Goal: Task Accomplishment & Management: Manage account settings

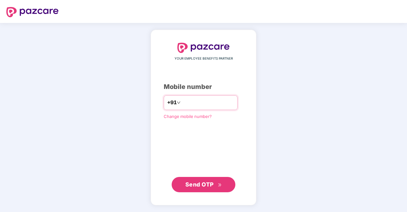
click at [203, 101] on input "number" at bounding box center [208, 102] width 52 height 10
type input "**********"
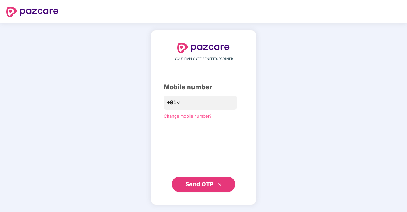
click at [199, 180] on span "Send OTP" at bounding box center [203, 184] width 37 height 9
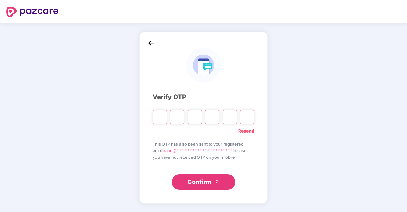
type input "*"
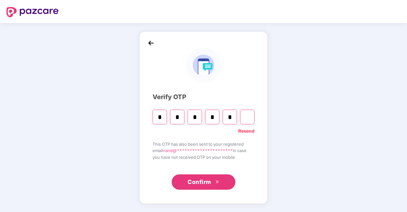
type input "*"
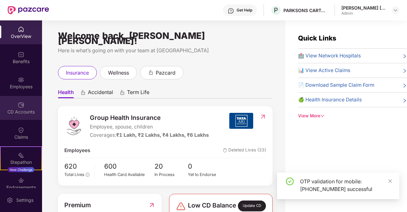
click at [17, 116] on div "CD Accounts" at bounding box center [21, 108] width 42 height 24
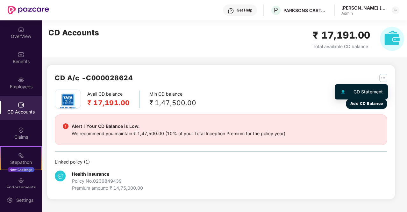
click at [385, 80] on img "button" at bounding box center [383, 78] width 8 height 8
click at [367, 92] on div "CD Statement" at bounding box center [367, 91] width 29 height 7
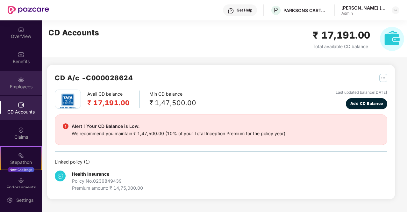
click at [24, 82] on div "Employees" at bounding box center [21, 83] width 42 height 24
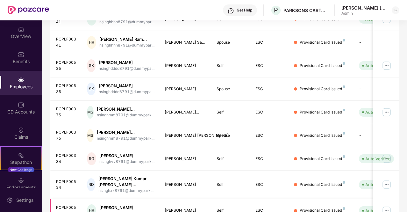
scroll to position [178, 0]
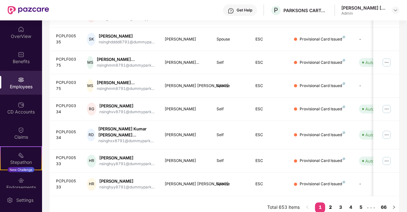
click at [331, 202] on link "2" at bounding box center [330, 207] width 10 height 10
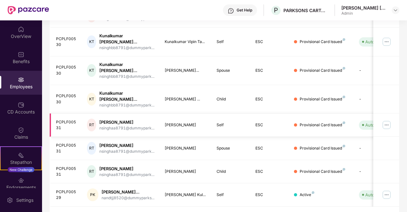
click at [386, 120] on img at bounding box center [386, 125] width 10 height 10
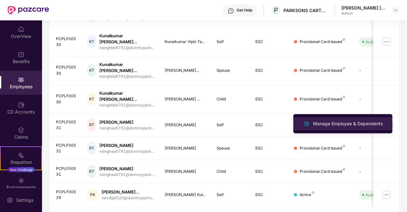
click at [346, 123] on div "Manage Employee & Dependents" at bounding box center [348, 123] width 72 height 7
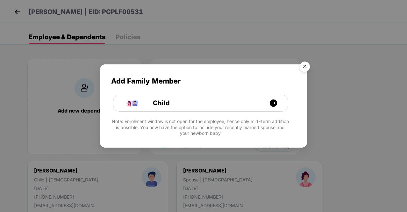
click at [306, 67] on img "Close" at bounding box center [305, 68] width 18 height 18
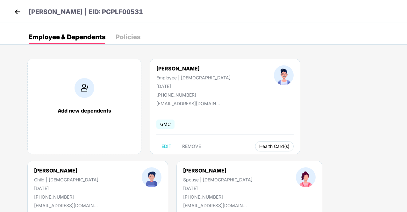
click at [259, 146] on span "Health Card(s)" at bounding box center [274, 146] width 30 height 3
click at [255, 159] on span "Health Insurance(ESC)" at bounding box center [258, 158] width 56 height 7
click at [15, 15] on img at bounding box center [18, 12] width 10 height 10
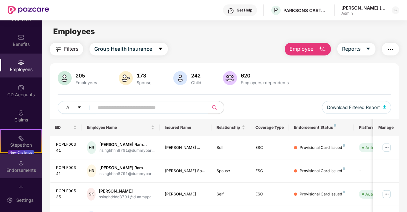
scroll to position [33, 0]
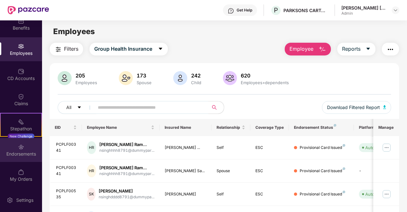
click at [22, 150] on img at bounding box center [21, 147] width 6 height 6
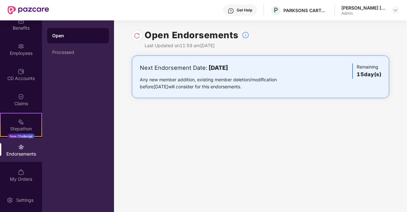
click at [302, 71] on div "Next Endorsement Date: [DATE] Any new member addition, existing member deletion…" at bounding box center [260, 76] width 241 height 27
drag, startPoint x: 284, startPoint y: 90, endPoint x: 280, endPoint y: 90, distance: 3.5
click at [283, 90] on div "Next Endorsement Date: [DATE] Any new member addition, existing member deletion…" at bounding box center [260, 76] width 257 height 43
click at [60, 58] on div "Processed" at bounding box center [78, 52] width 62 height 15
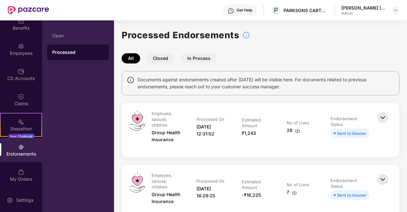
click at [295, 131] on img at bounding box center [297, 130] width 5 height 5
click at [394, 8] on img at bounding box center [395, 10] width 5 height 5
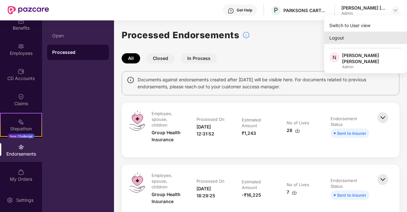
click at [338, 37] on div "Logout" at bounding box center [365, 38] width 83 height 12
